Goal: Task Accomplishment & Management: Use online tool/utility

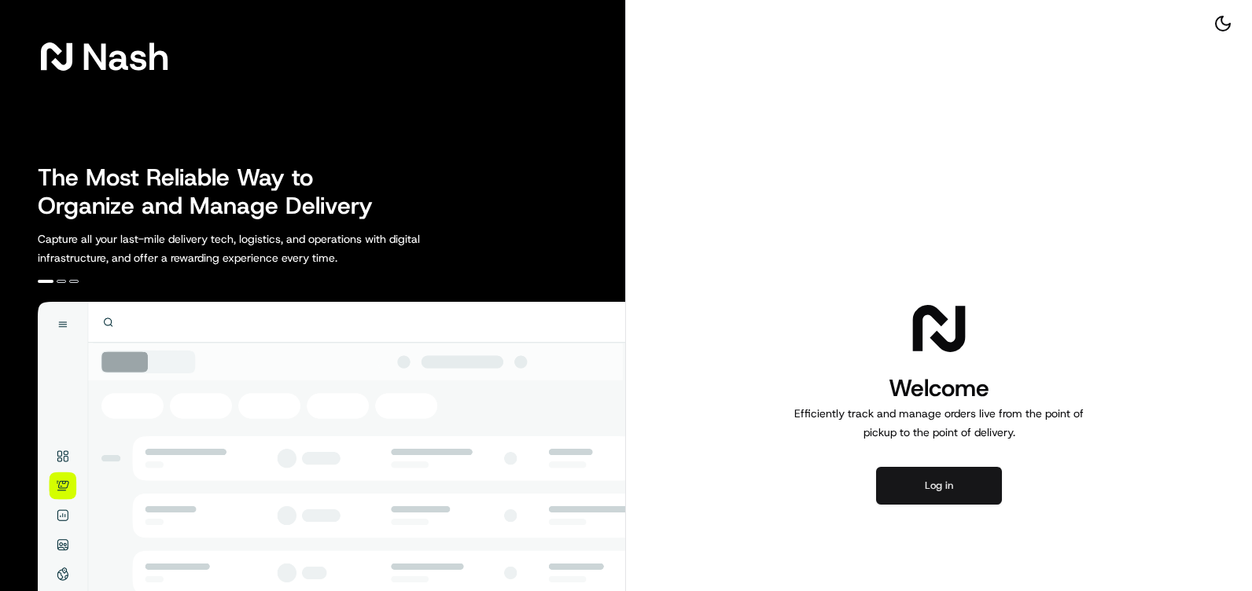
click at [930, 487] on button "Log in" at bounding box center [939, 486] width 126 height 38
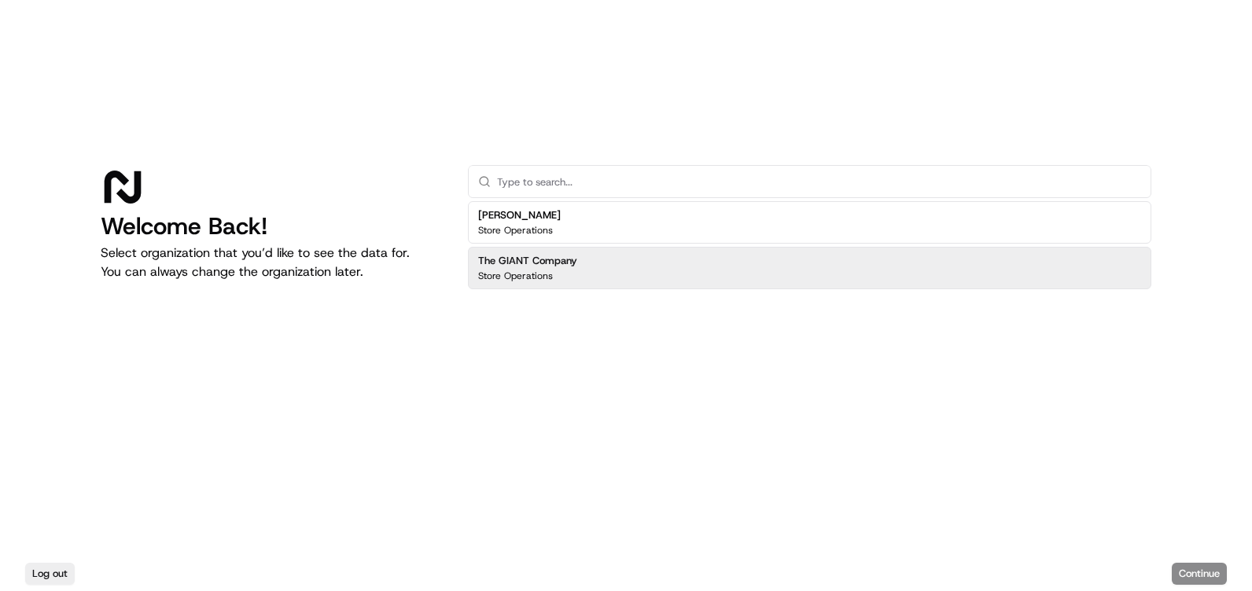
click at [570, 276] on div "Store Operations" at bounding box center [527, 276] width 99 height 13
click at [1186, 590] on html "Welcome Back! Select organization that you’d like to see the data for. You can …" at bounding box center [626, 295] width 1252 height 591
click at [1187, 577] on button "Continue" at bounding box center [1199, 574] width 55 height 22
